Goal: Task Accomplishment & Management: Complete application form

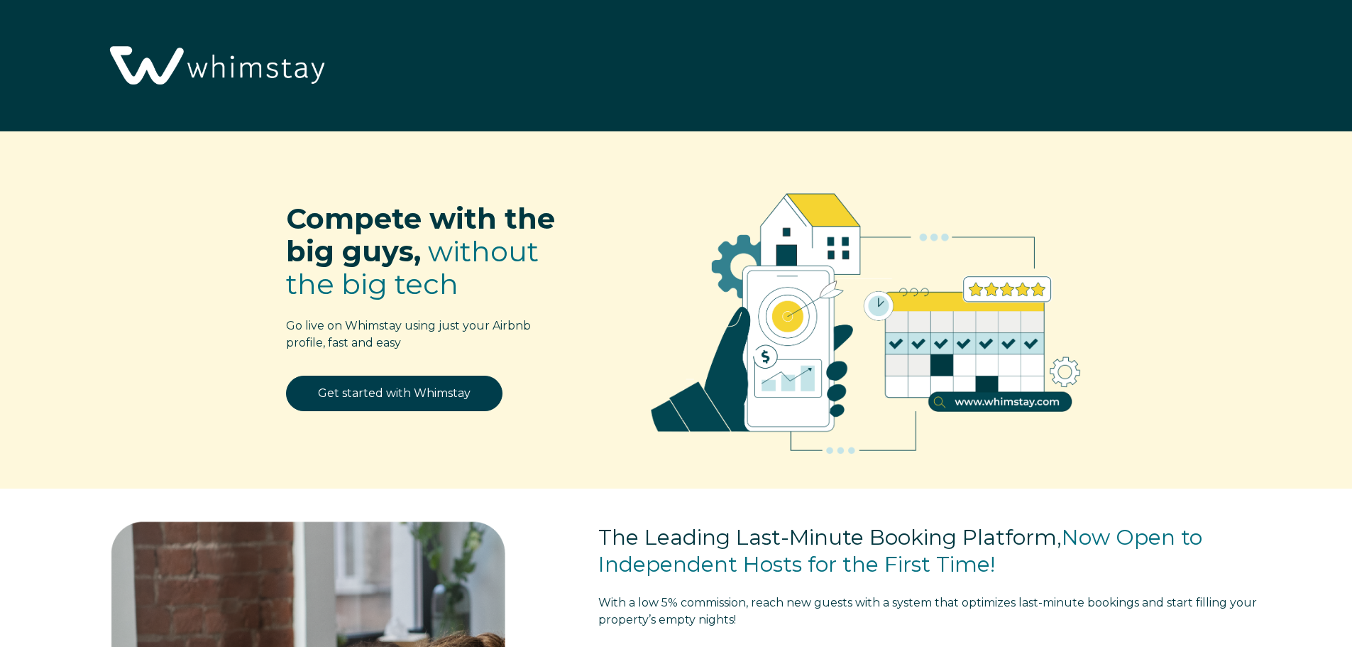
select select "US"
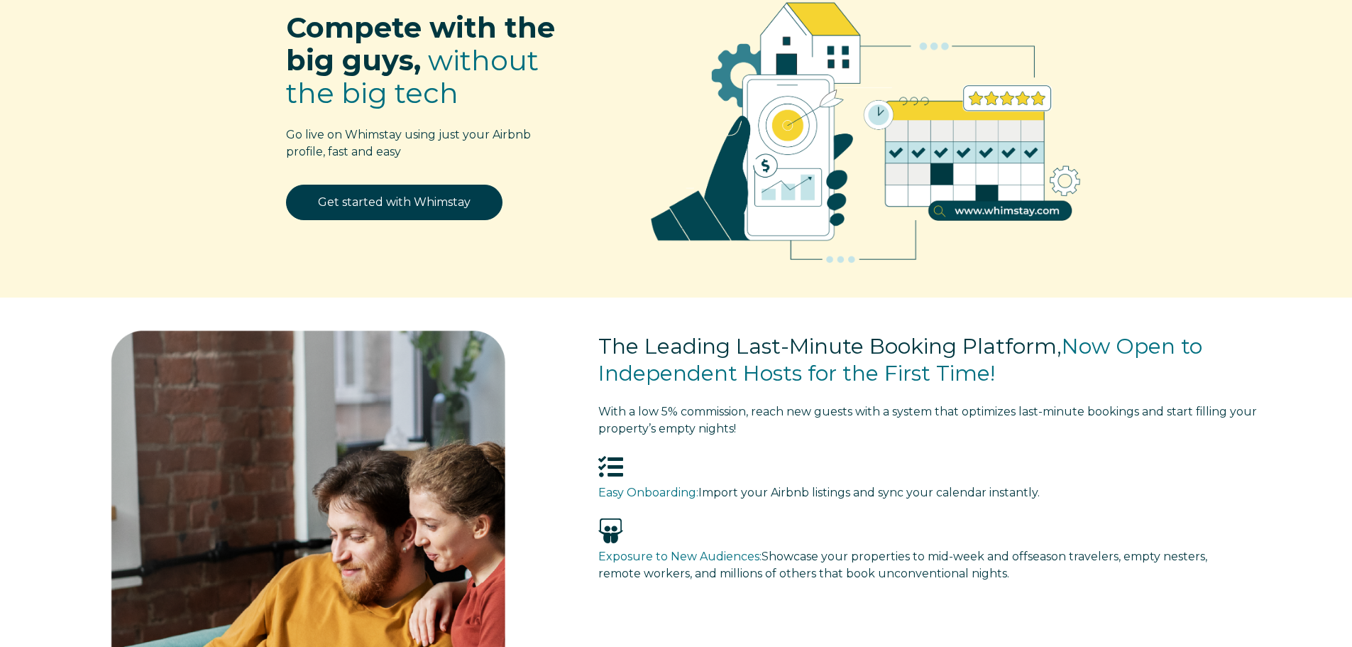
scroll to position [71, 0]
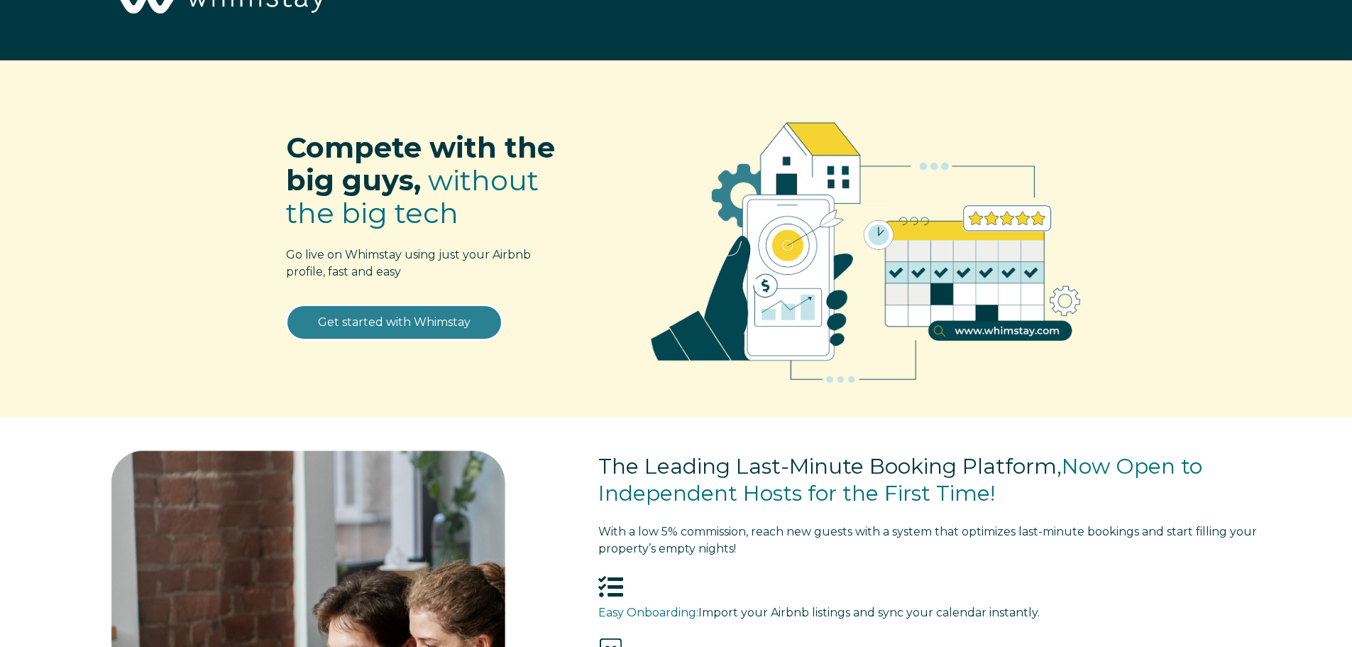
click at [389, 318] on link "Get started with Whimstay" at bounding box center [394, 321] width 216 height 35
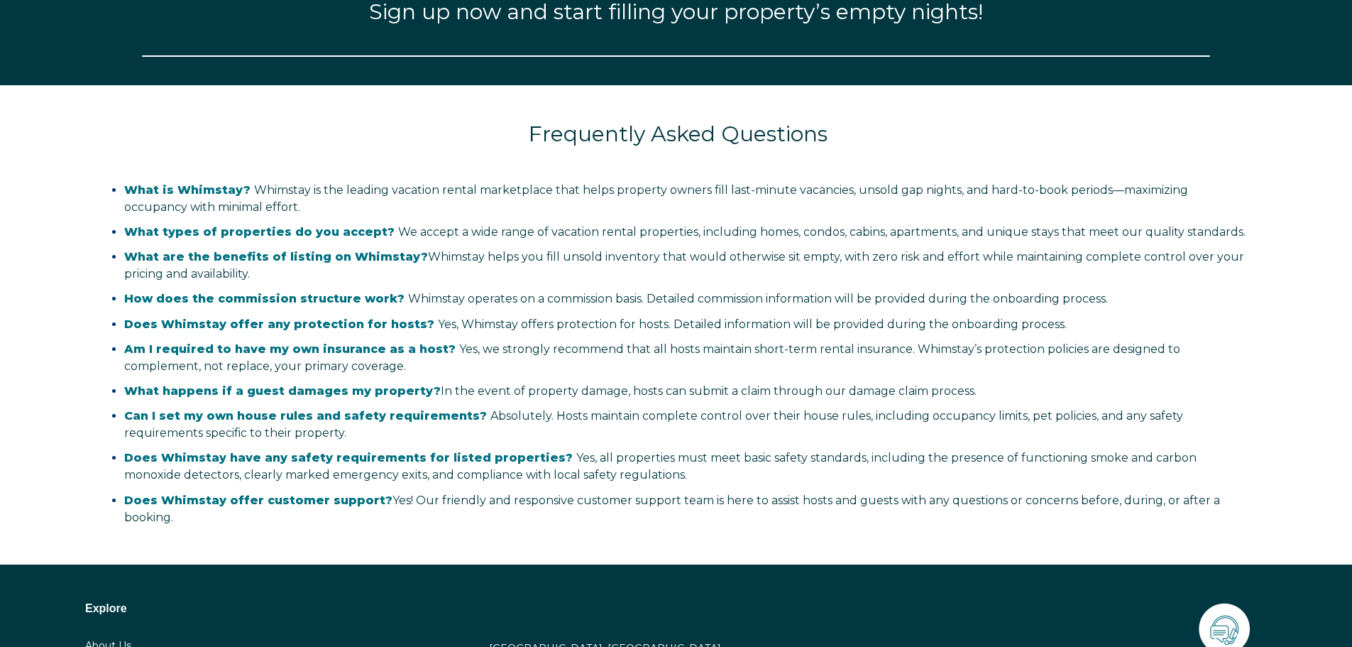
scroll to position [2015, 0]
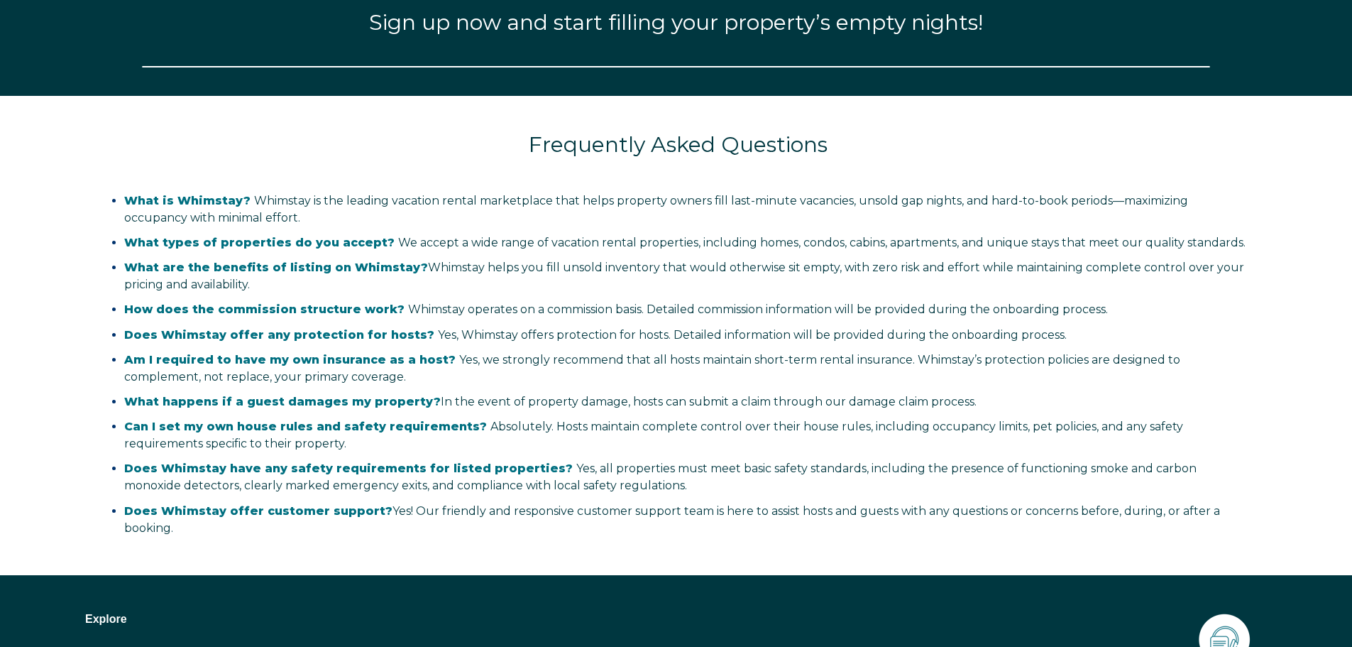
select select "US"
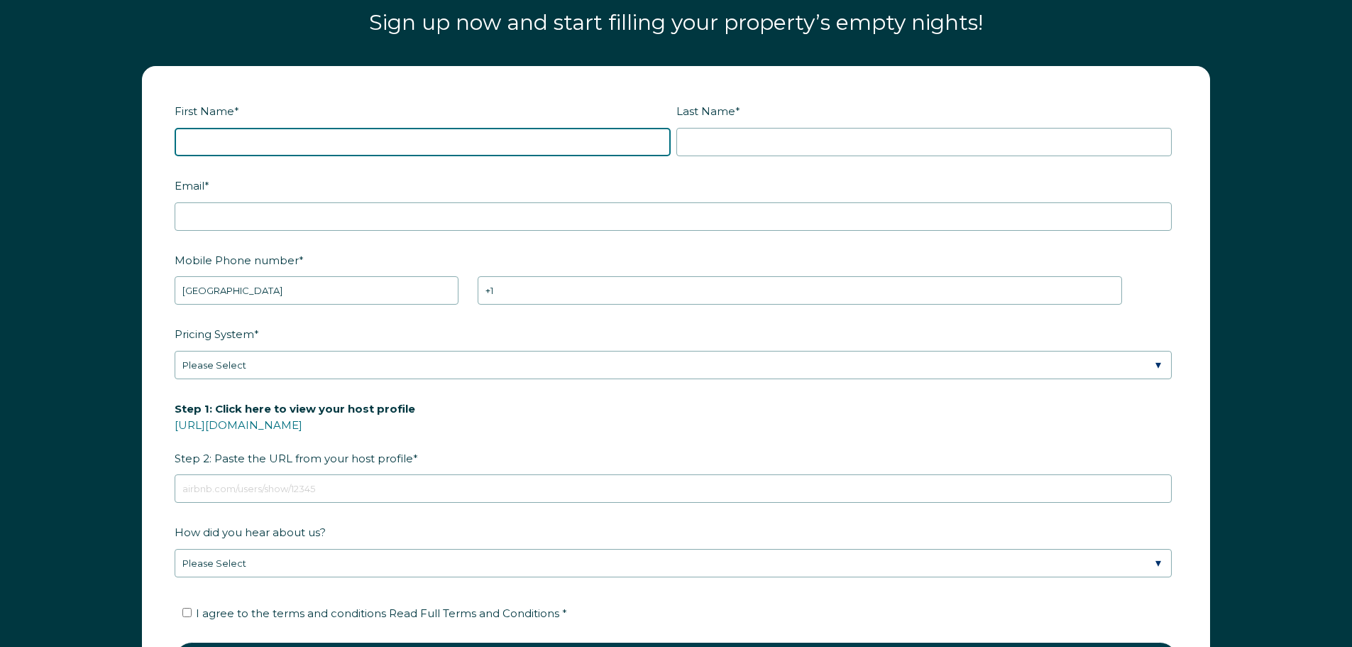
click at [306, 142] on input "First Name *" at bounding box center [423, 142] width 496 height 28
type input "[PERSON_NAME]"
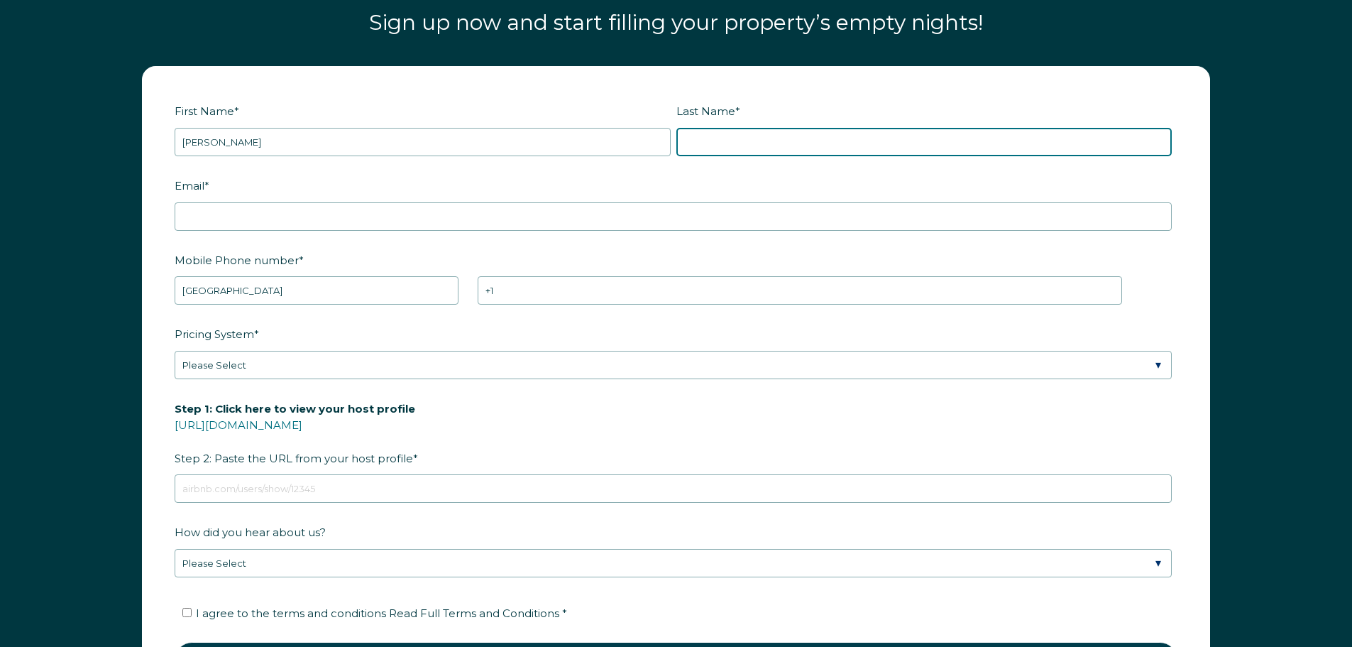
type input "Wolf"
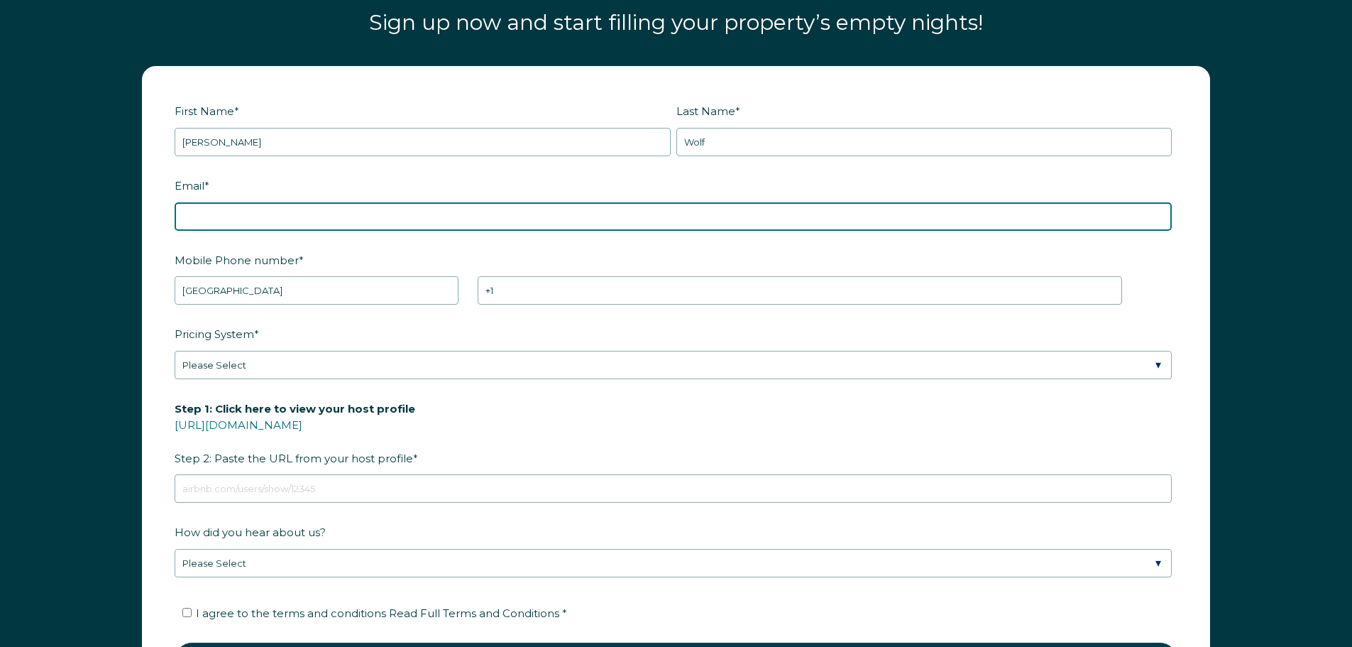
type input "[EMAIL_ADDRESS][DOMAIN_NAME]"
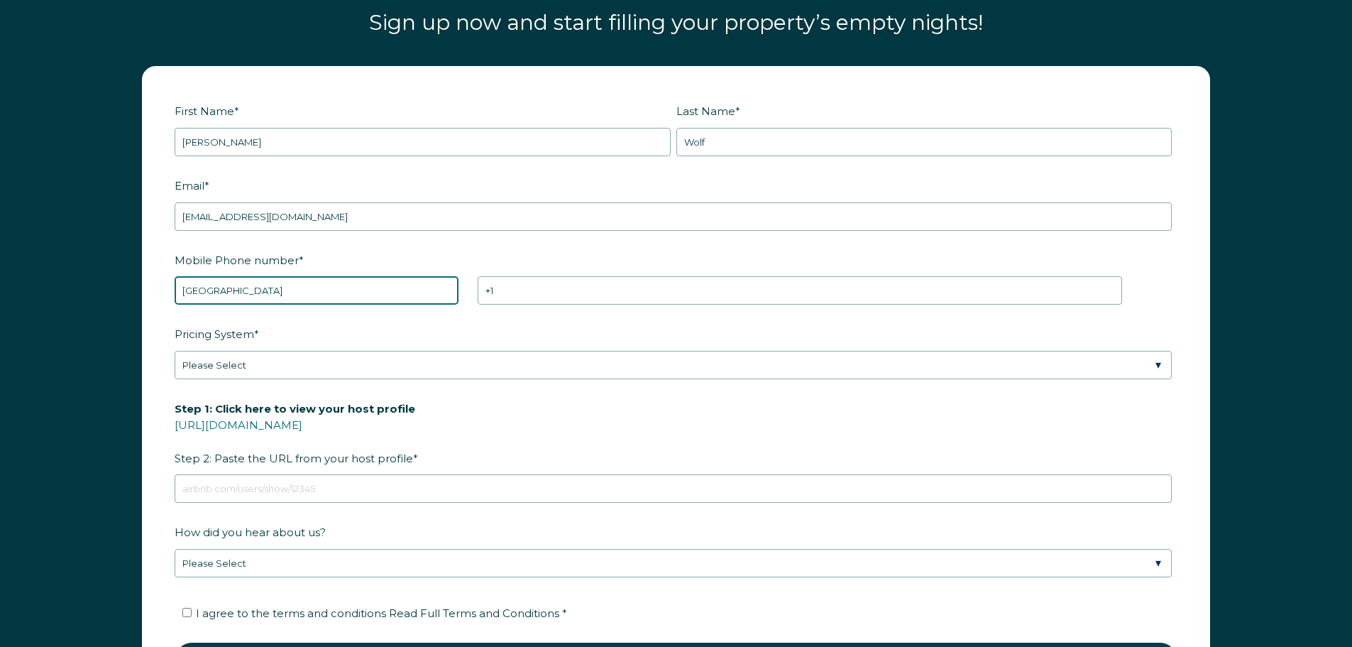
click at [304, 282] on select "* [GEOGRAPHIC_DATA] (‫[GEOGRAPHIC_DATA]‬‎) [GEOGRAPHIC_DATA] ([GEOGRAPHIC_DATA]…" at bounding box center [317, 290] width 284 height 28
click at [175, 276] on select "* [GEOGRAPHIC_DATA] (‫[GEOGRAPHIC_DATA]‬‎) [GEOGRAPHIC_DATA] ([GEOGRAPHIC_DATA]…" at bounding box center [317, 290] width 284 height 28
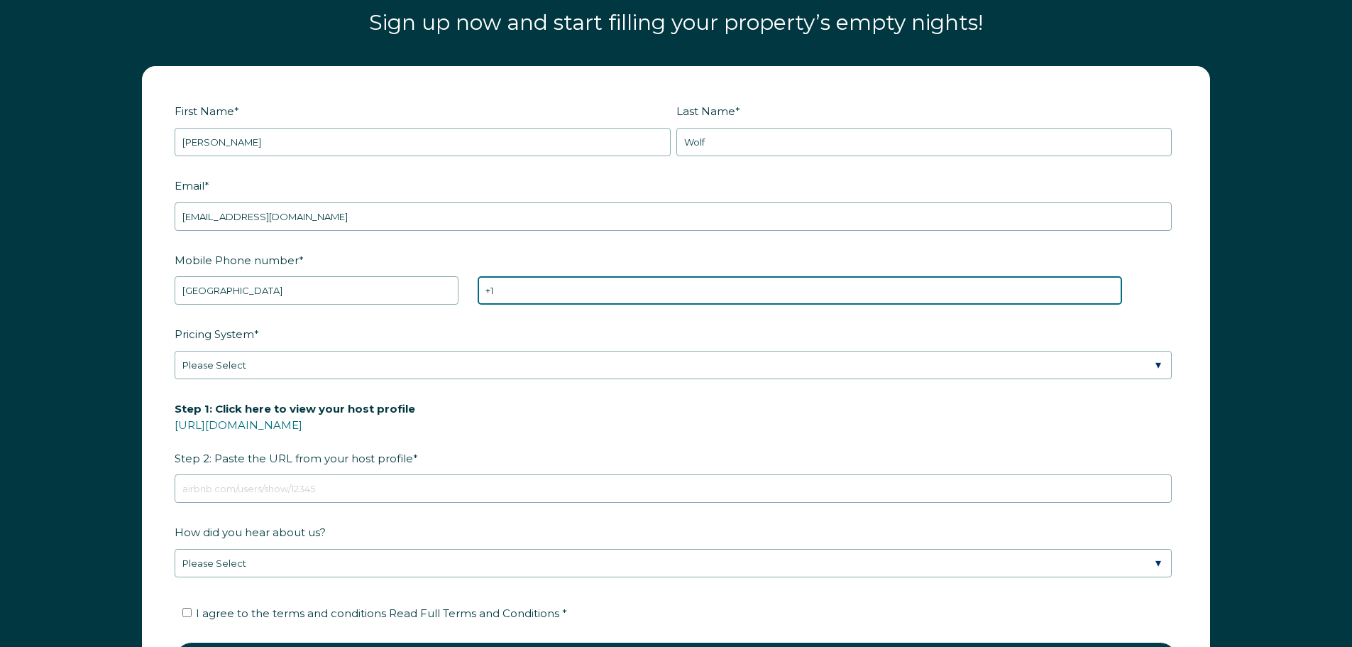
drag, startPoint x: 488, startPoint y: 278, endPoint x: 488, endPoint y: 289, distance: 10.6
click at [491, 281] on input "+1" at bounding box center [800, 290] width 644 height 28
click at [565, 298] on input "+1" at bounding box center [800, 290] width 644 height 28
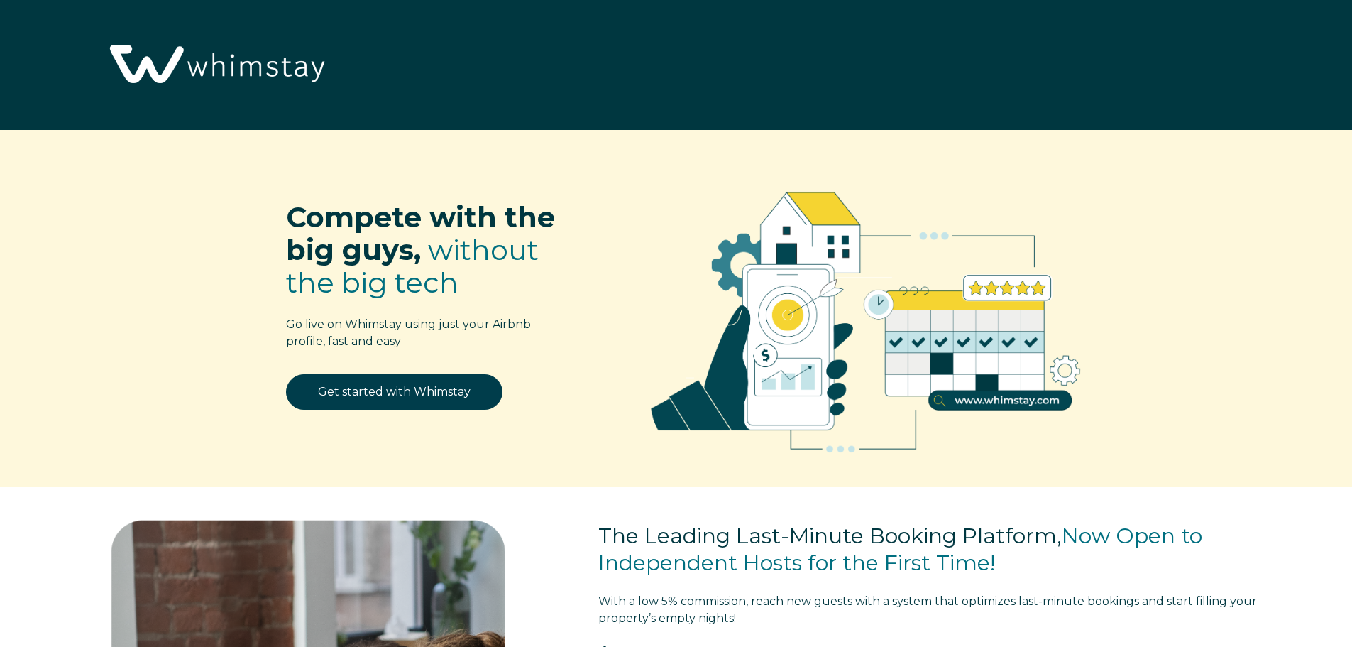
scroll to position [0, 0]
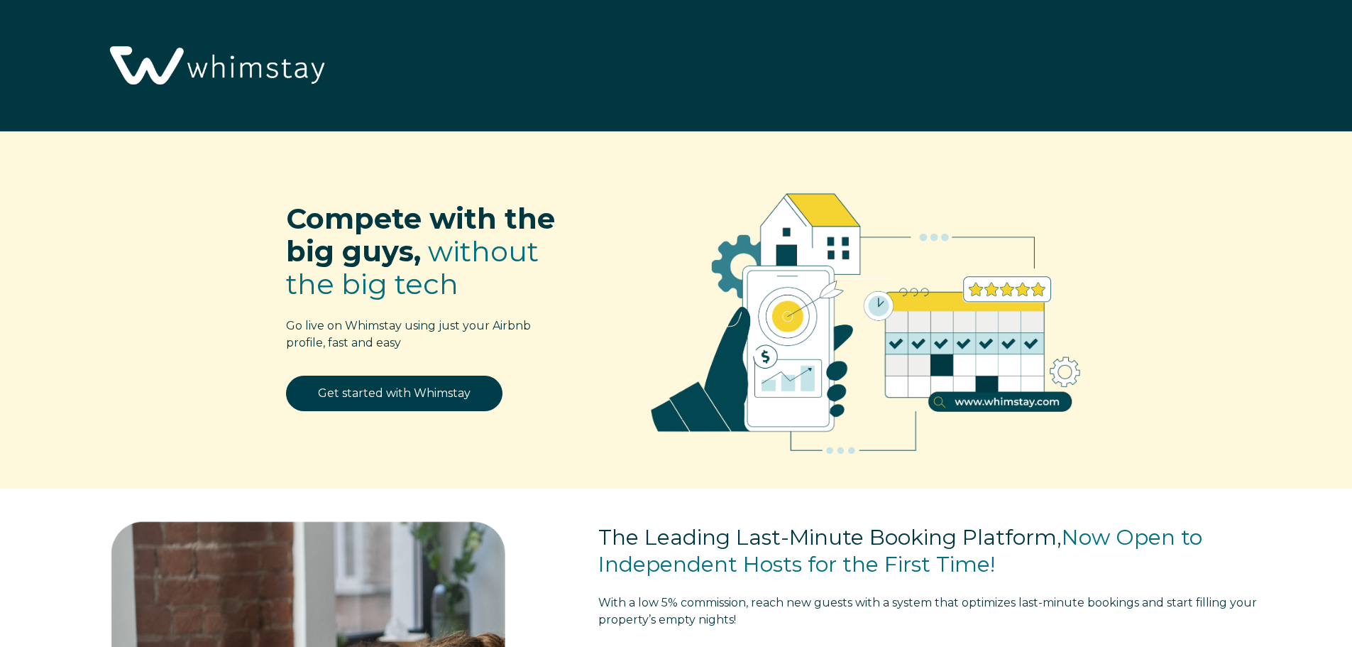
type input "[PHONE_NUMBER]"
click at [1164, 277] on div "Compete with the big guys, without the big tech Go live on Whimstay using just …" at bounding box center [676, 310] width 1352 height 358
